Goal: Task Accomplishment & Management: Use online tool/utility

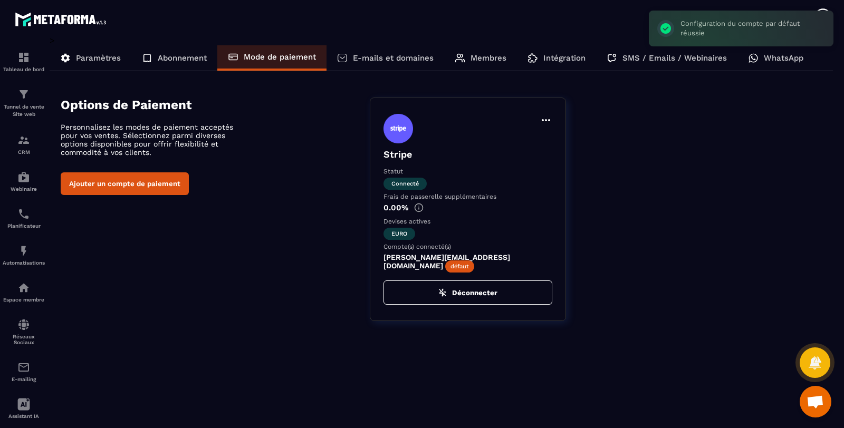
scroll to position [342, 0]
click at [0, 0] on img at bounding box center [0, 0] width 0 height 0
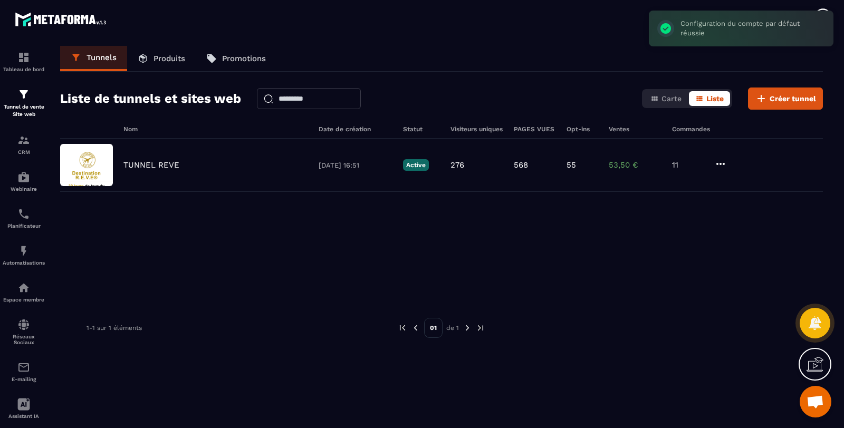
click at [168, 160] on p "TUNNEL REVE" at bounding box center [151, 164] width 56 height 9
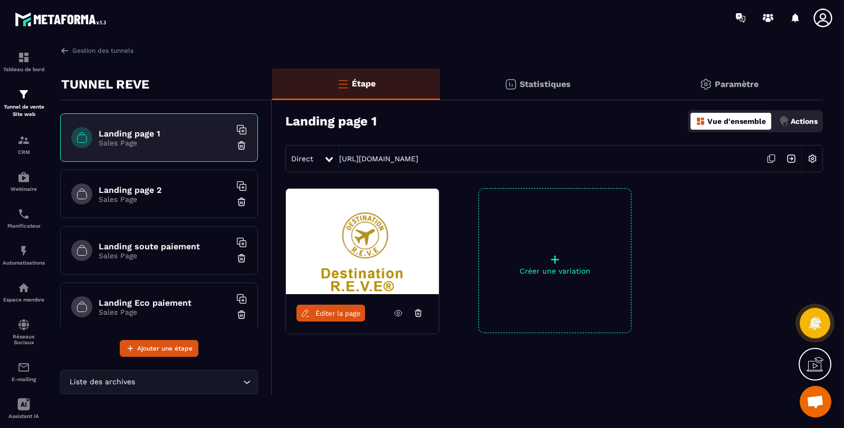
click at [735, 83] on p "Paramètre" at bounding box center [737, 84] width 44 height 10
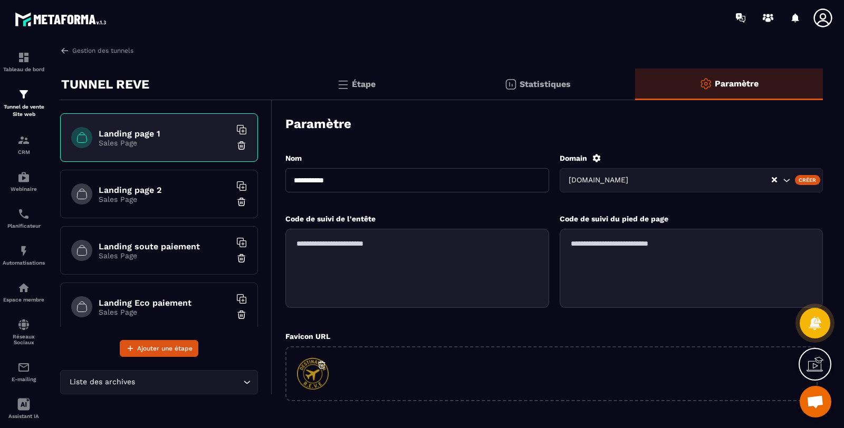
click at [25, 67] on p "Tableau de bord" at bounding box center [24, 69] width 42 height 6
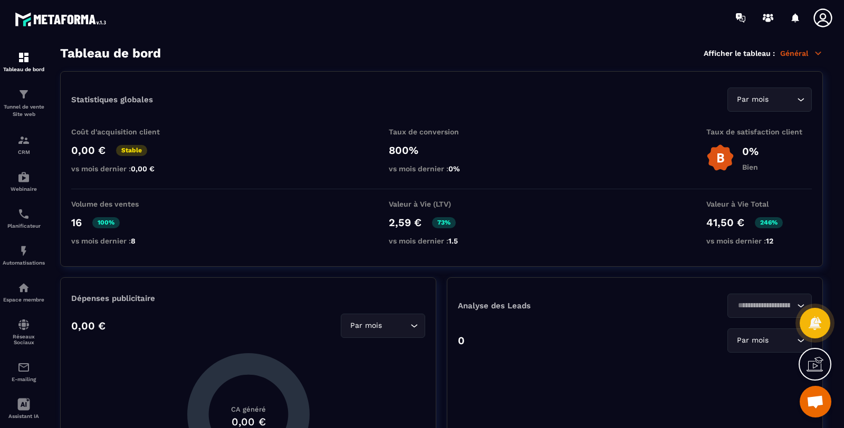
click at [23, 112] on p "Tunnel de vente Site web" at bounding box center [24, 110] width 42 height 15
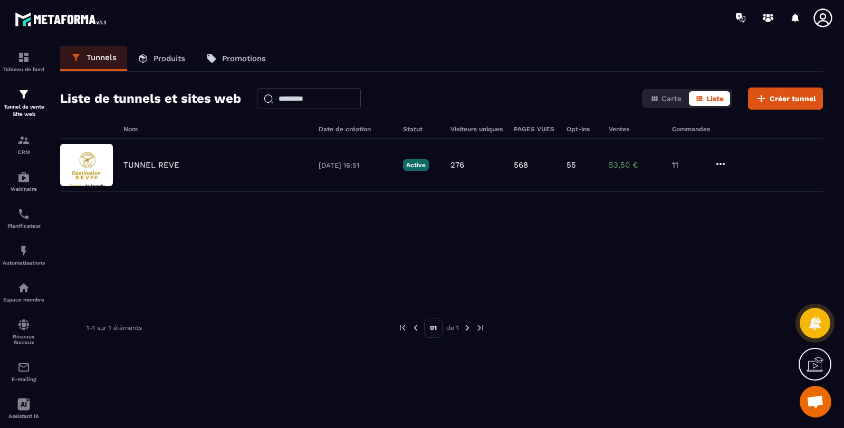
click at [162, 157] on div "TUNNEL REVE [DATE] 16:51 Active 276 568 55 53,50 € 11" at bounding box center [441, 165] width 763 height 53
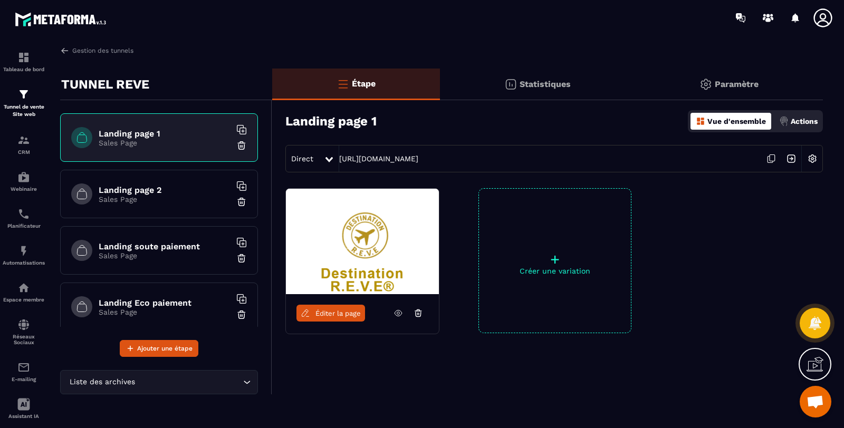
click at [156, 192] on h6 "Landing page 2" at bounding box center [165, 190] width 132 height 10
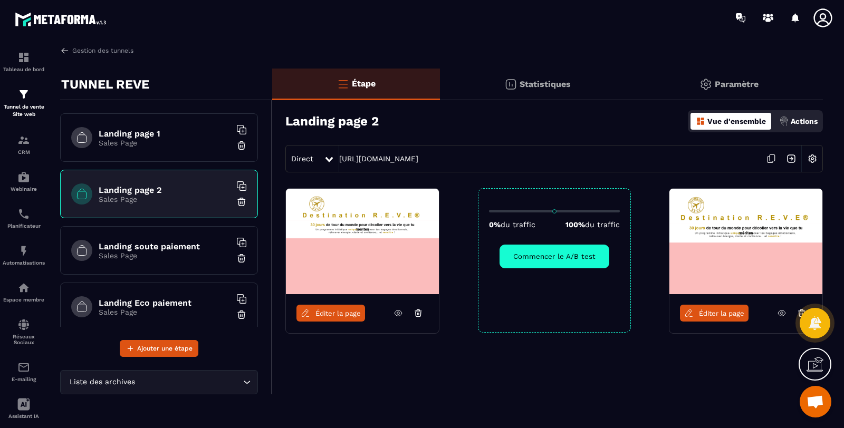
click at [781, 315] on icon at bounding box center [781, 314] width 7 height 6
click at [724, 307] on link "Éditer la page" at bounding box center [714, 313] width 69 height 17
